Goal: Task Accomplishment & Management: Manage account settings

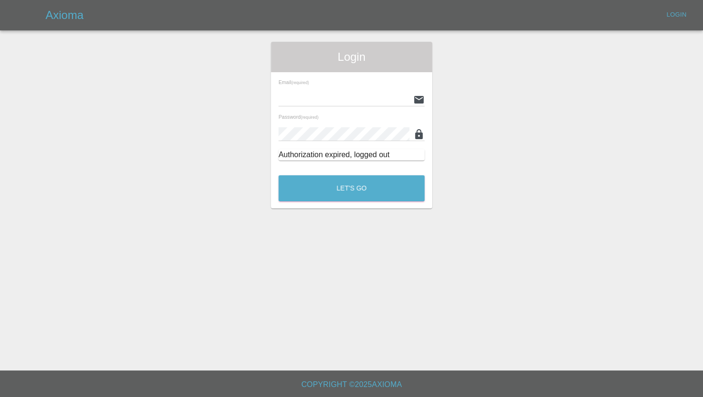
type input "[PERSON_NAME][EMAIL_ADDRESS][PERSON_NAME][DOMAIN_NAME]"
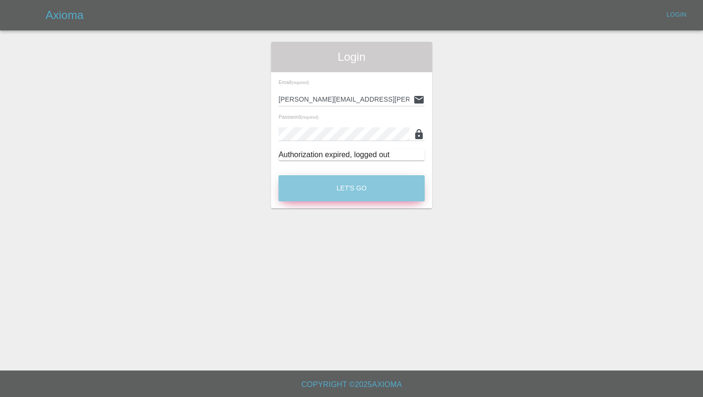
drag, startPoint x: 0, startPoint y: 0, endPoint x: 356, endPoint y: 186, distance: 401.9
click at [356, 186] on button "Let's Go" at bounding box center [352, 188] width 146 height 26
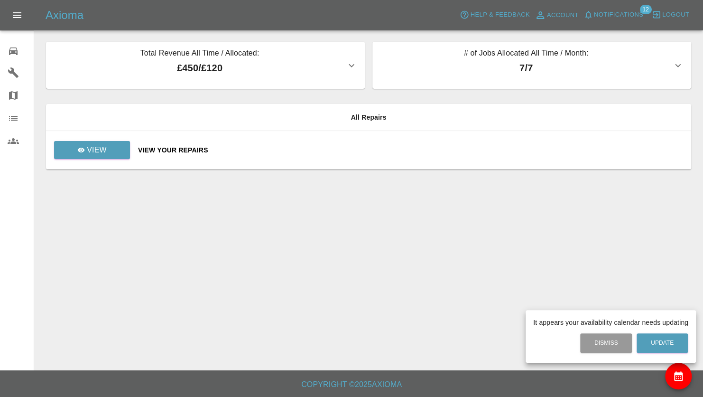
click at [98, 146] on div at bounding box center [351, 198] width 703 height 397
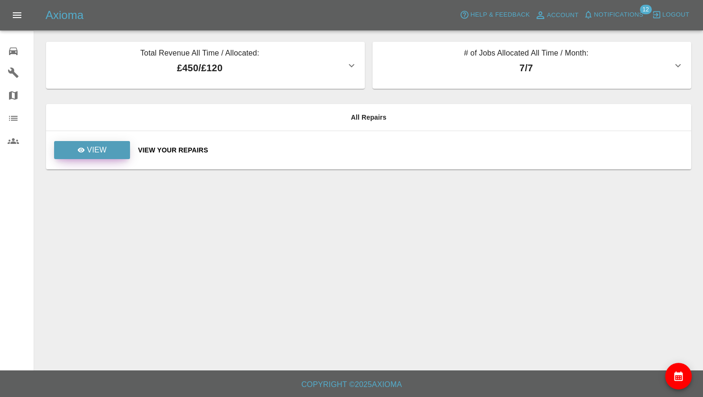
click at [98, 146] on p "View" at bounding box center [97, 149] width 20 height 11
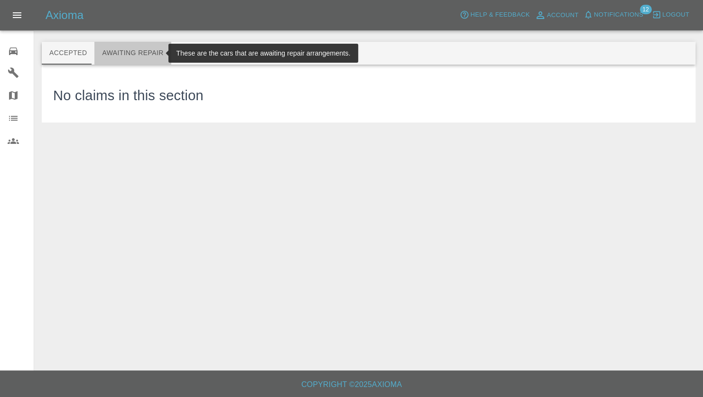
click at [131, 51] on button "Awaiting Repair" at bounding box center [132, 53] width 76 height 23
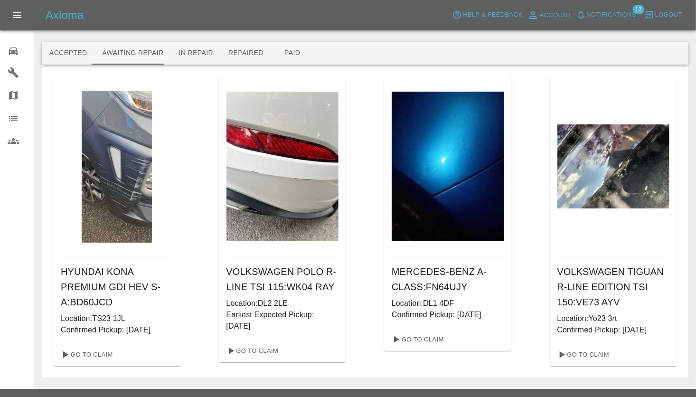
scroll to position [19, 0]
